Goal: Use online tool/utility: Utilize a website feature to perform a specific function

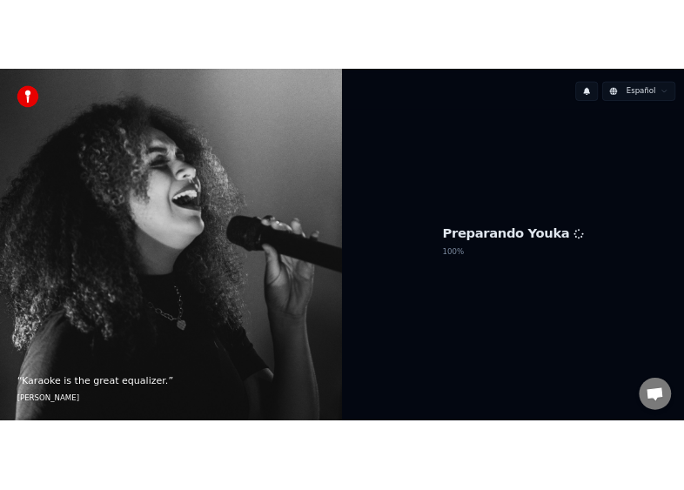
scroll to position [113, 0]
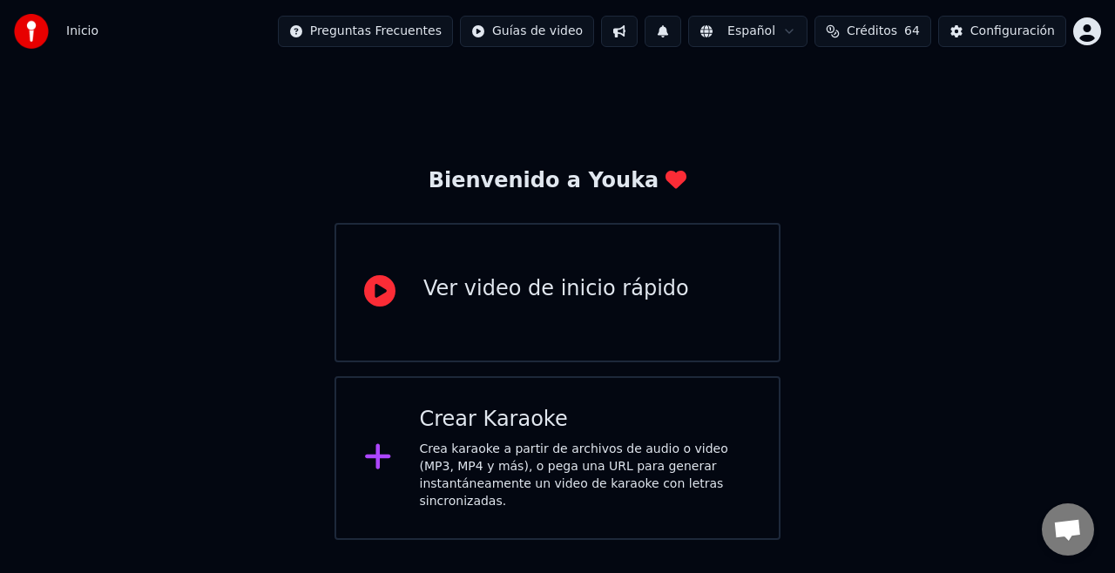
click at [469, 454] on div "Crea karaoke a partir de archivos de audio o video (MP3, MP4 y más), o pega una…" at bounding box center [586, 476] width 332 height 70
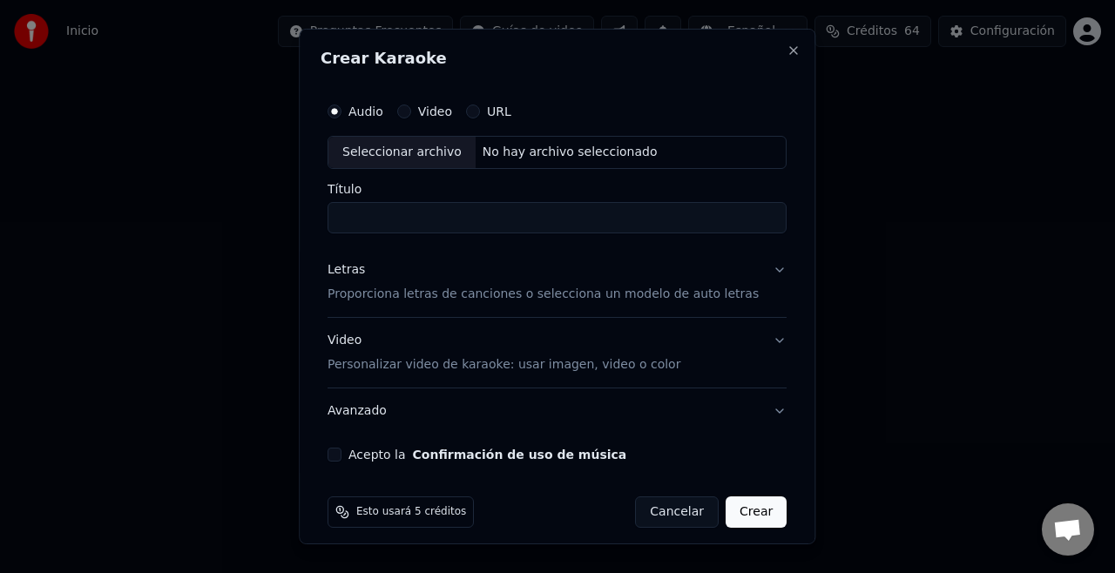
click at [380, 110] on label "Audio" at bounding box center [365, 111] width 35 height 12
click at [341, 110] on button "Audio" at bounding box center [334, 111] width 14 height 14
click at [380, 151] on div "Seleccionar archivo" at bounding box center [401, 152] width 147 height 31
type input "**********"
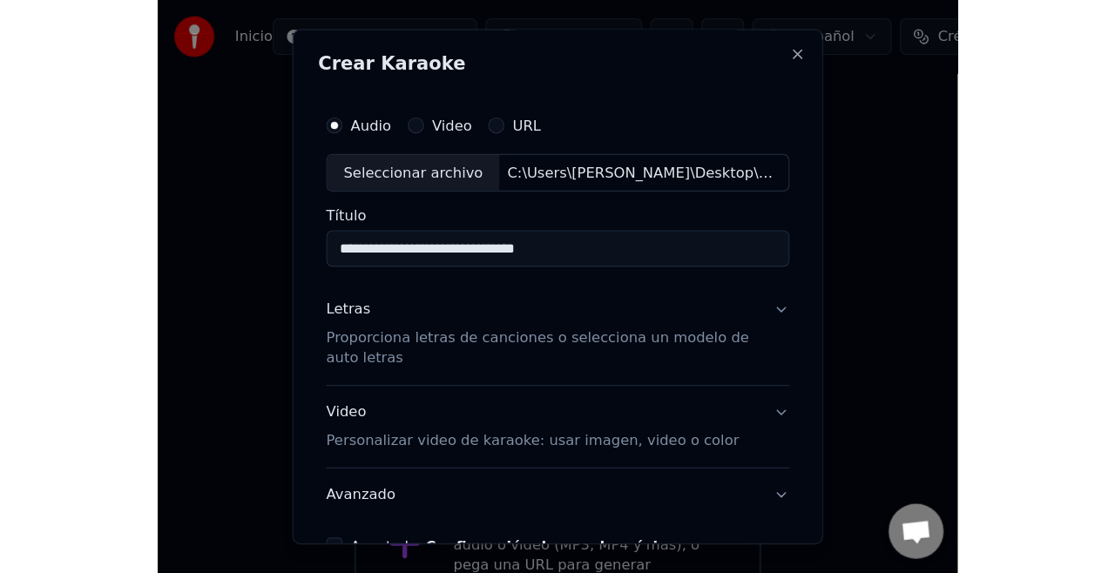
scroll to position [17, 0]
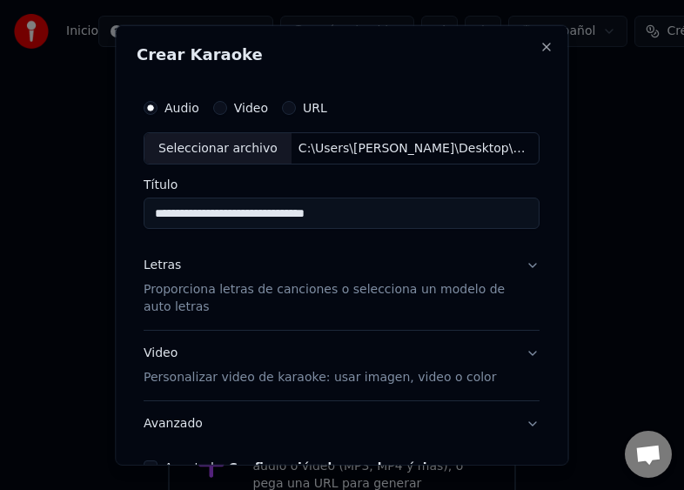
click at [160, 266] on div "Letras" at bounding box center [162, 265] width 37 height 17
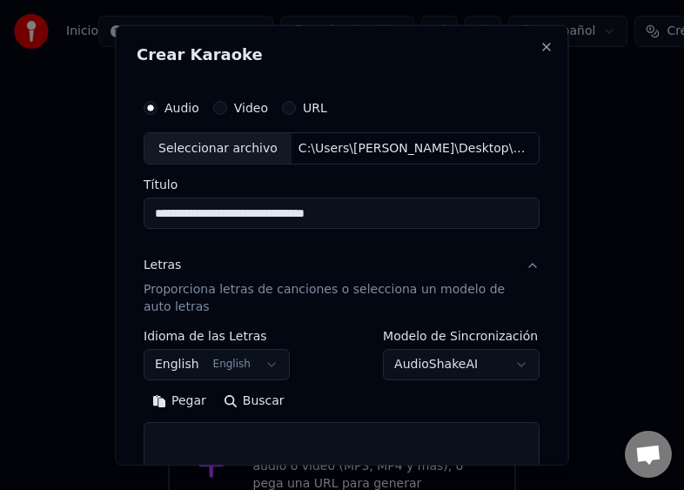
click at [172, 432] on textarea at bounding box center [342, 450] width 396 height 56
click at [178, 402] on button "Pegar" at bounding box center [179, 402] width 71 height 28
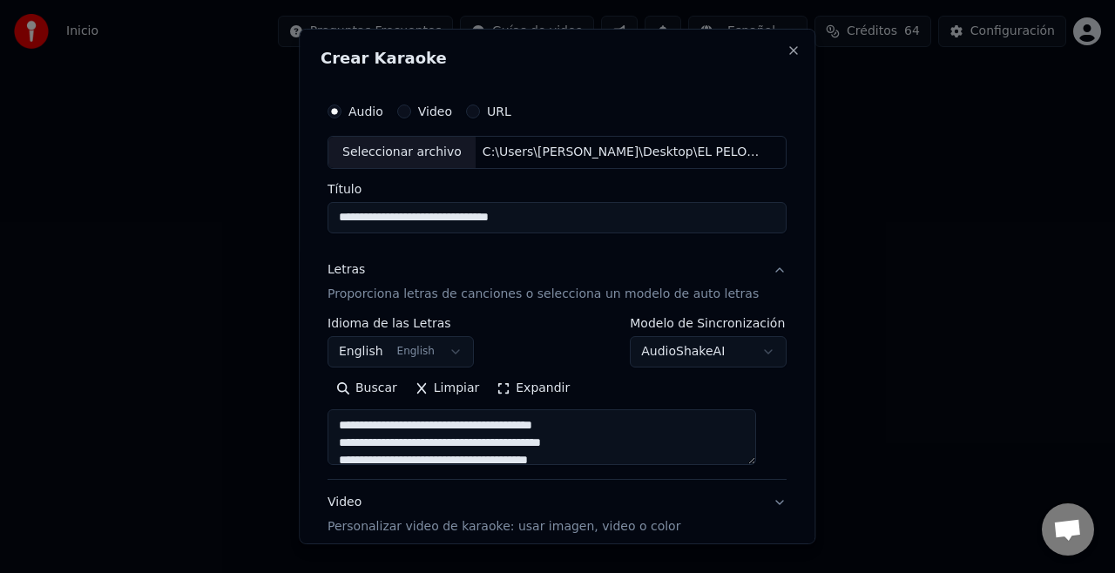
scroll to position [261, 0]
drag, startPoint x: 405, startPoint y: 426, endPoint x: 340, endPoint y: 423, distance: 64.5
click at [340, 423] on textarea at bounding box center [541, 437] width 428 height 56
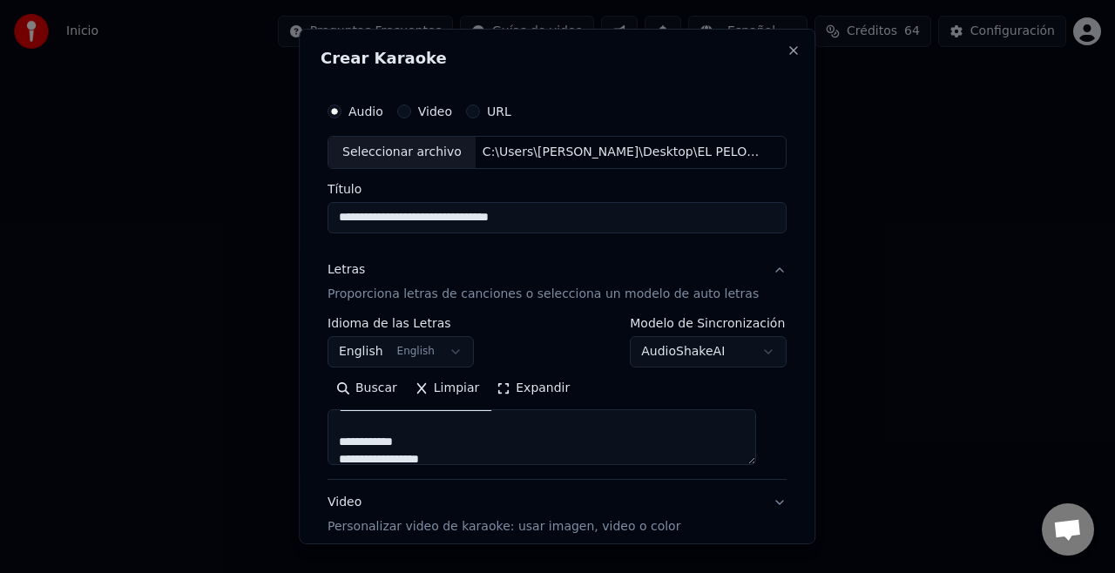
drag, startPoint x: 428, startPoint y: 438, endPoint x: 348, endPoint y: 443, distance: 79.4
click at [348, 443] on textarea at bounding box center [541, 437] width 428 height 56
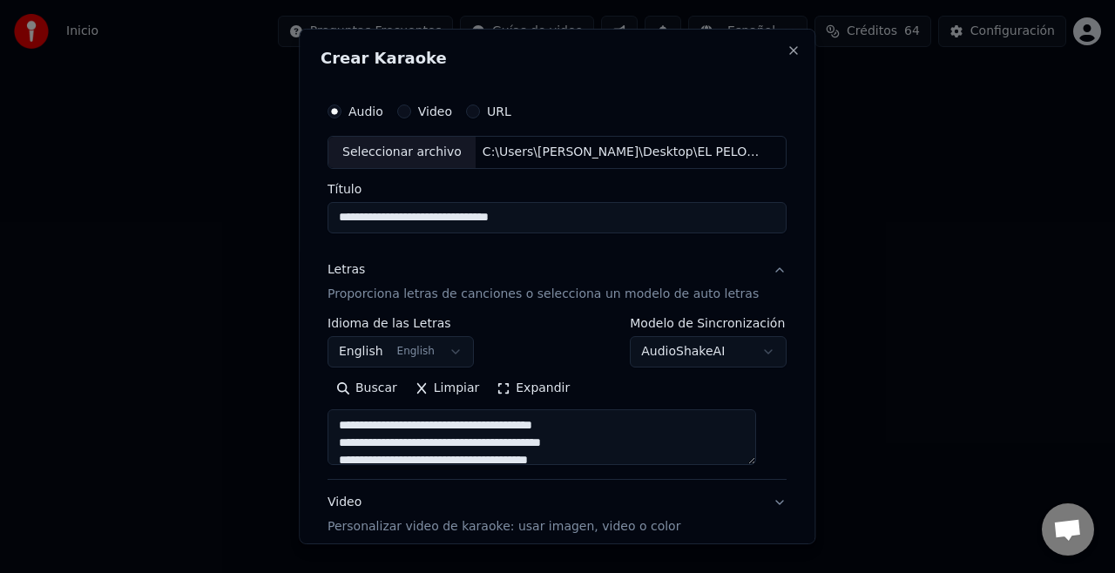
type textarea "**********"
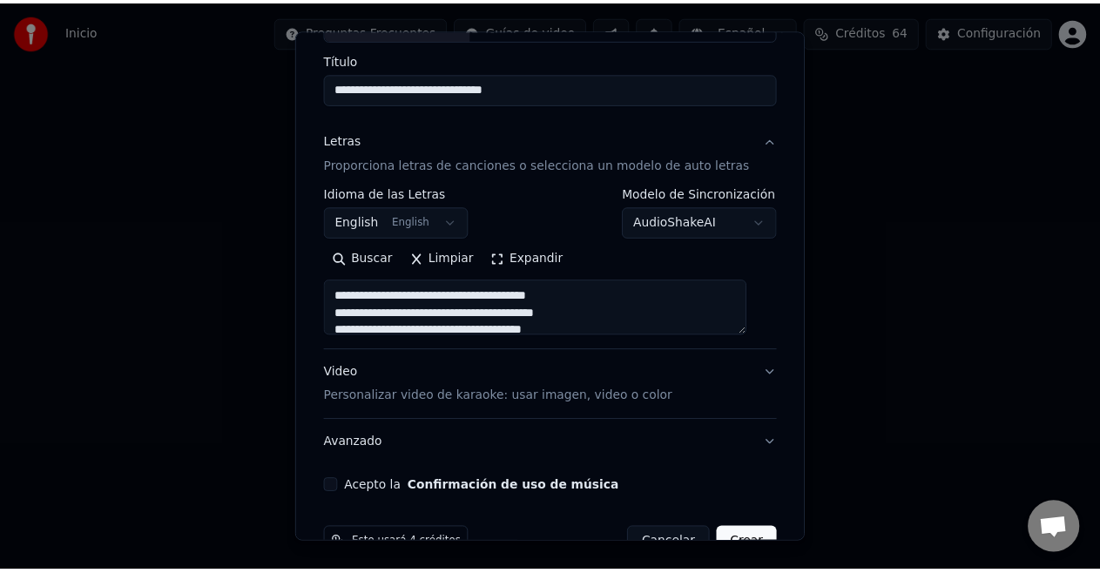
scroll to position [172, 0]
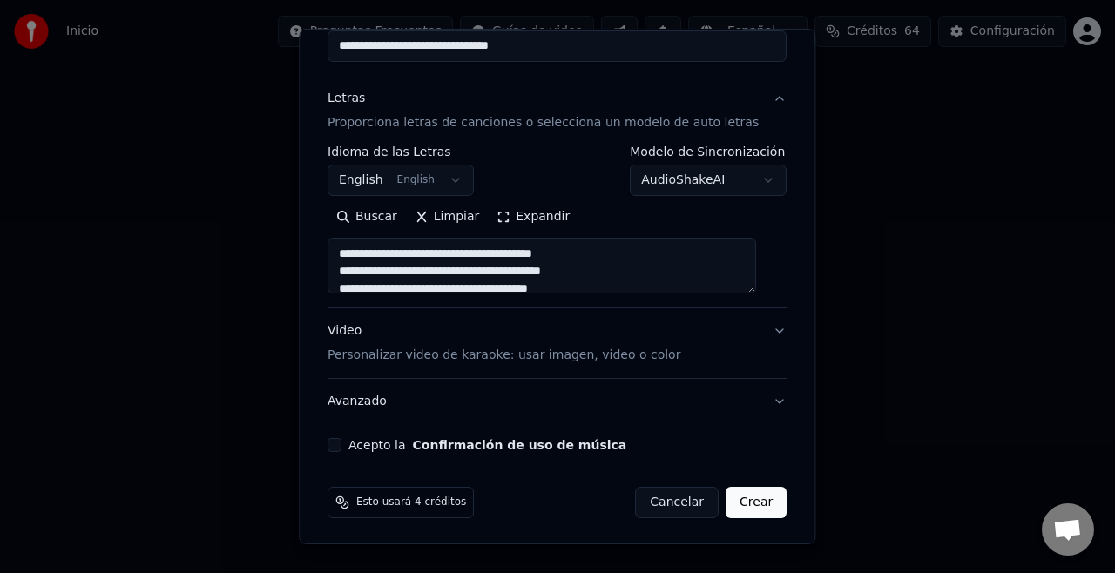
click at [730, 500] on button "Crear" at bounding box center [755, 502] width 61 height 31
select select "**"
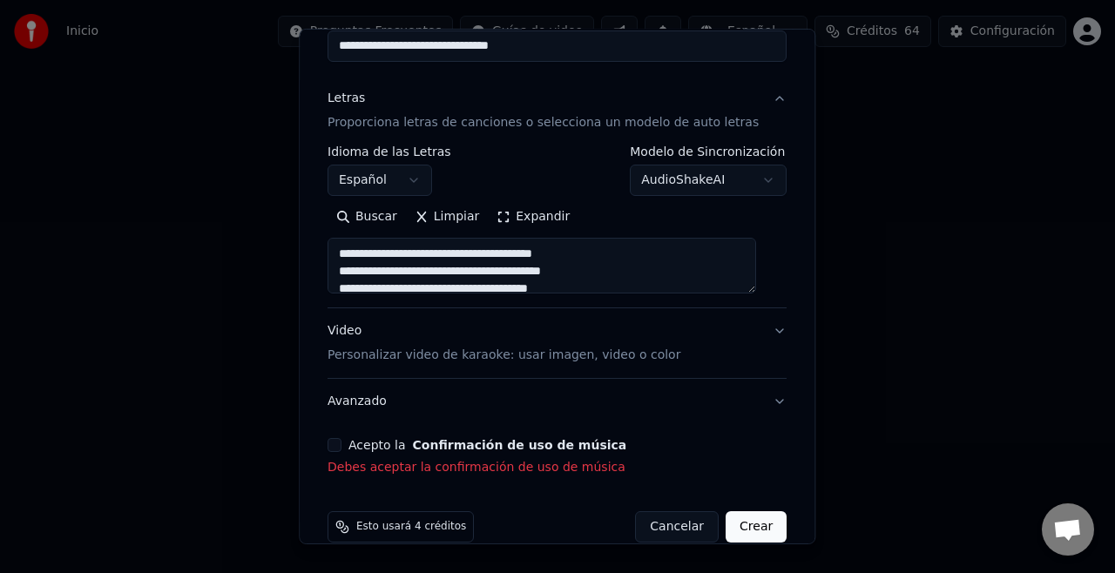
click at [341, 444] on button "Acepto la Confirmación de uso de música" at bounding box center [334, 445] width 14 height 14
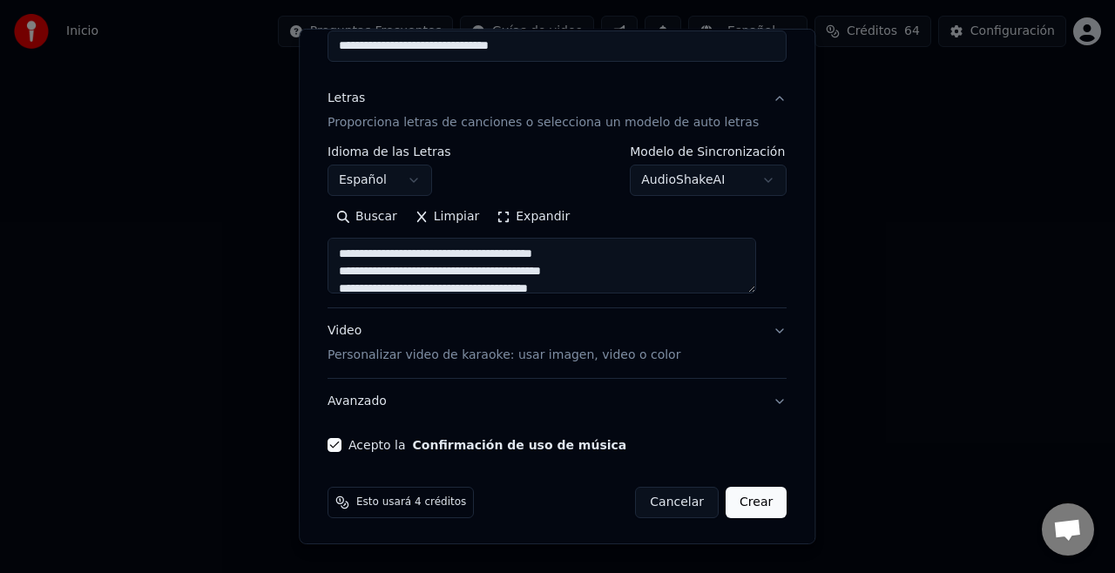
click at [729, 501] on button "Crear" at bounding box center [755, 502] width 61 height 31
